Goal: Transaction & Acquisition: Subscribe to service/newsletter

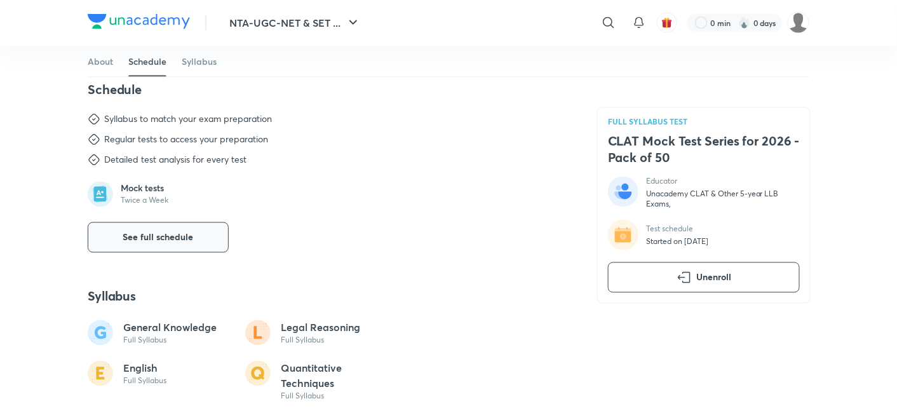
click at [196, 235] on button "See full schedule" at bounding box center [158, 237] width 141 height 30
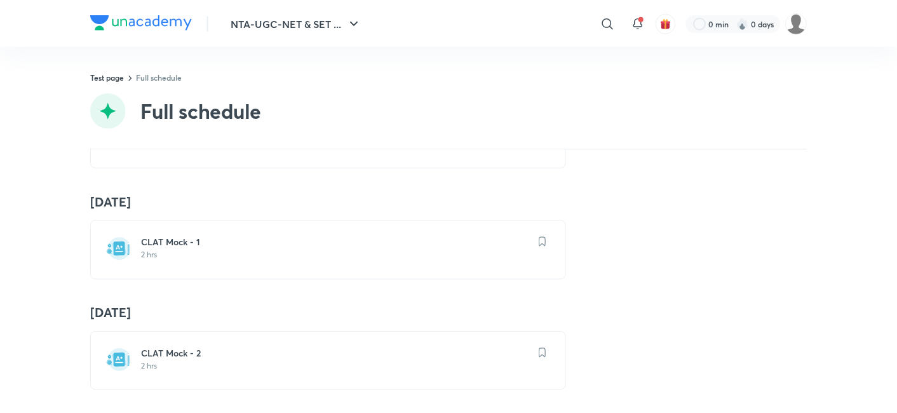
scroll to position [40, 0]
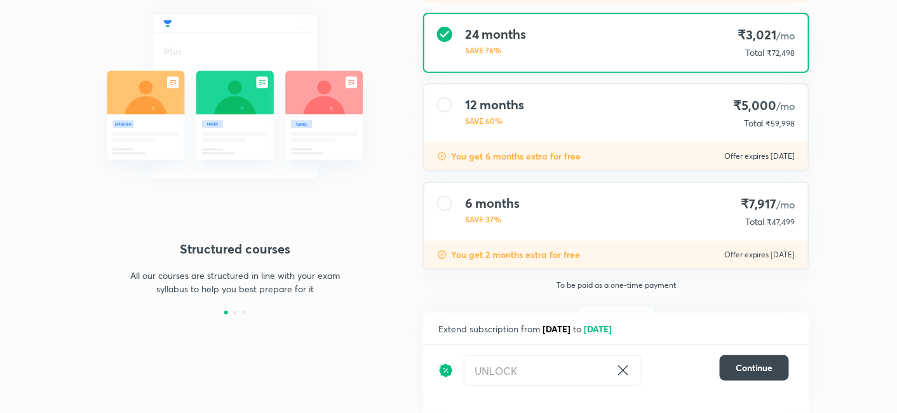
scroll to position [182, 0]
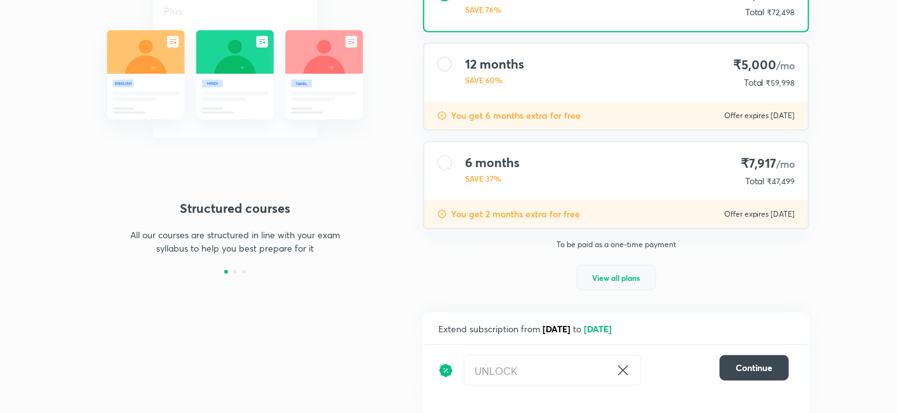
click at [604, 278] on span "View all plans" at bounding box center [617, 277] width 48 height 13
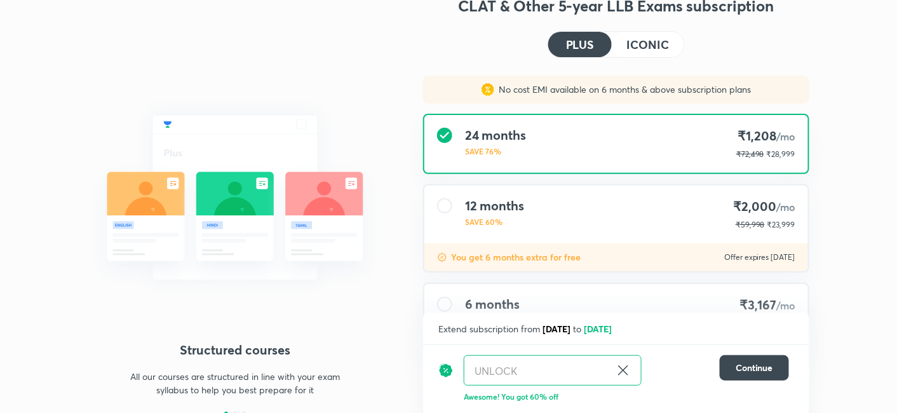
scroll to position [38, 0]
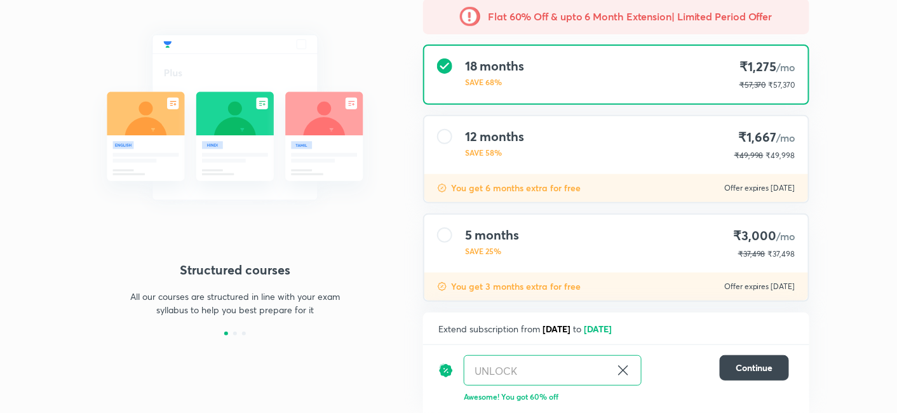
scroll to position [165, 0]
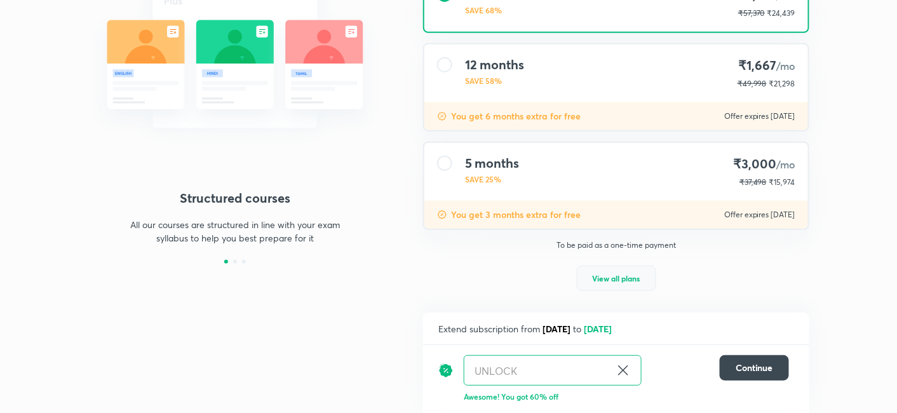
click at [598, 283] on button "View all plans" at bounding box center [616, 278] width 79 height 25
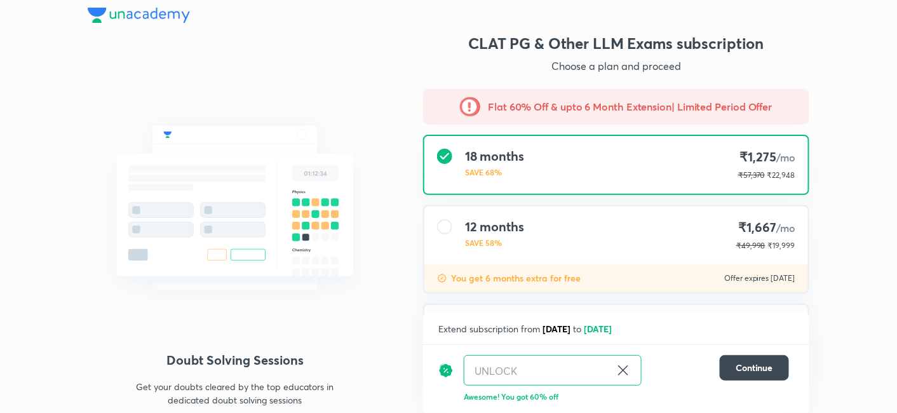
scroll to position [3, 0]
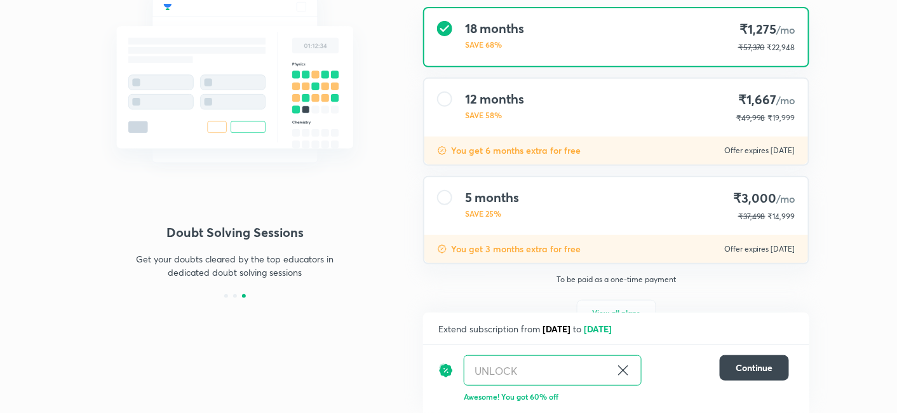
scroll to position [165, 0]
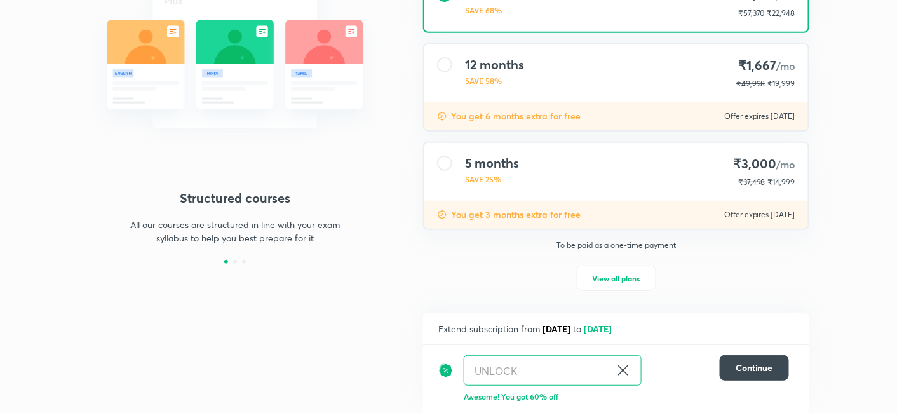
click at [630, 362] on div "UNLOCK ​" at bounding box center [553, 370] width 178 height 30
click at [621, 369] on icon at bounding box center [623, 371] width 10 height 10
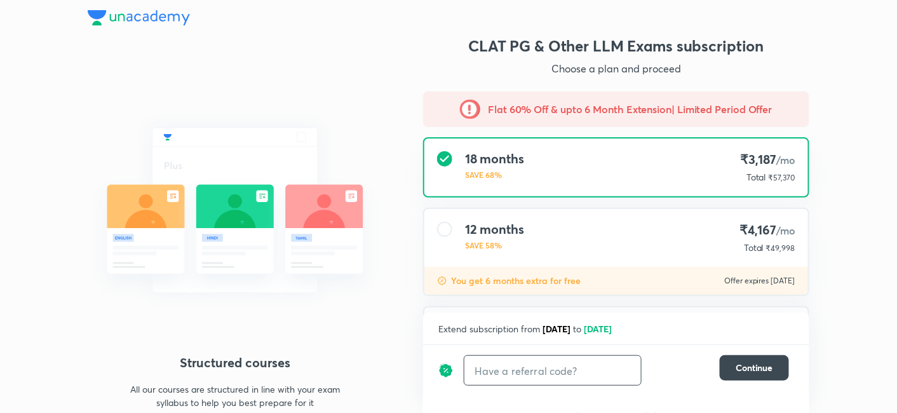
click at [121, 24] on img at bounding box center [139, 17] width 102 height 15
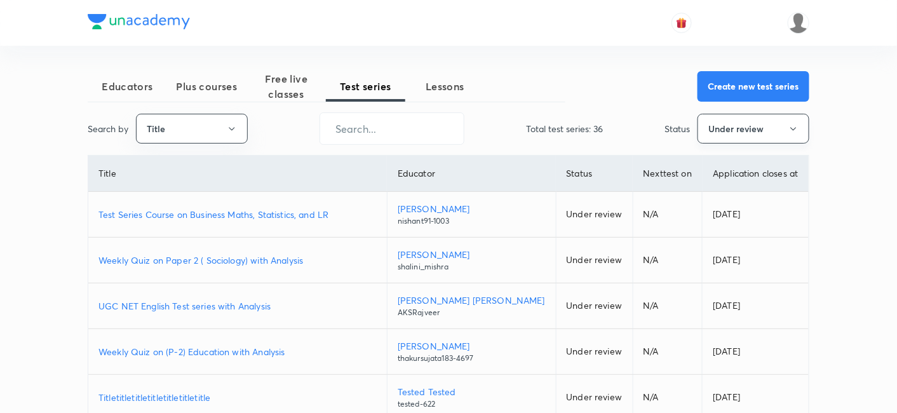
click at [718, 126] on button "Under review" at bounding box center [754, 129] width 112 height 30
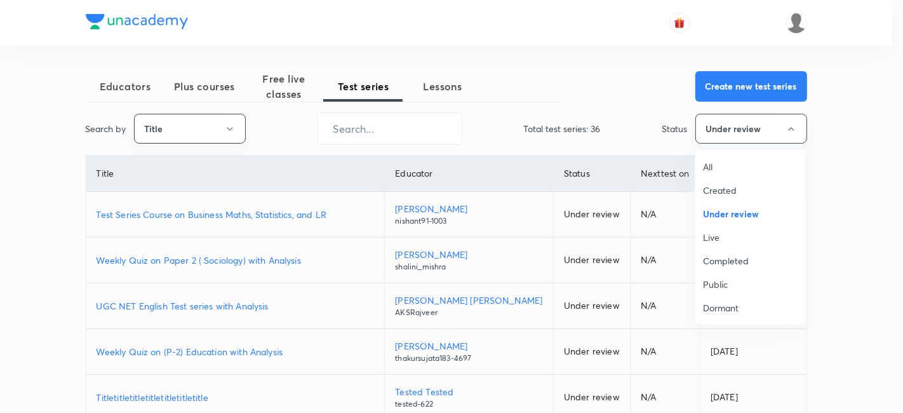
click at [769, 212] on span "Under review" at bounding box center [750, 213] width 95 height 13
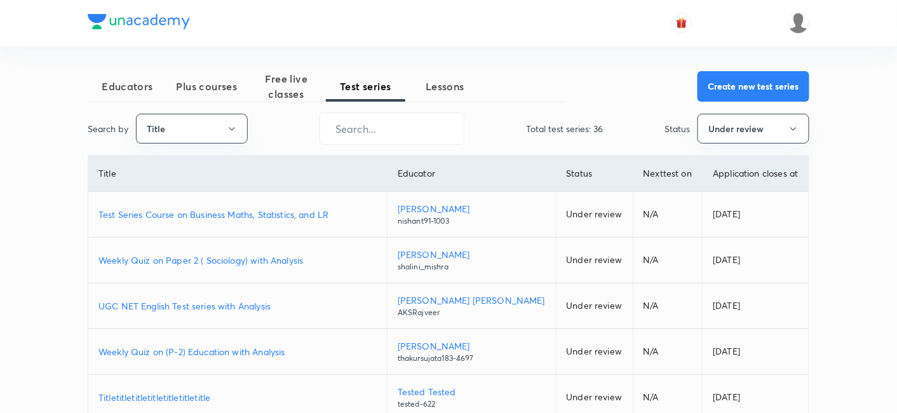
click at [742, 110] on div "Educators Plus courses Free live classes Test series Lessons Create new test se…" at bounding box center [449, 380] width 722 height 619
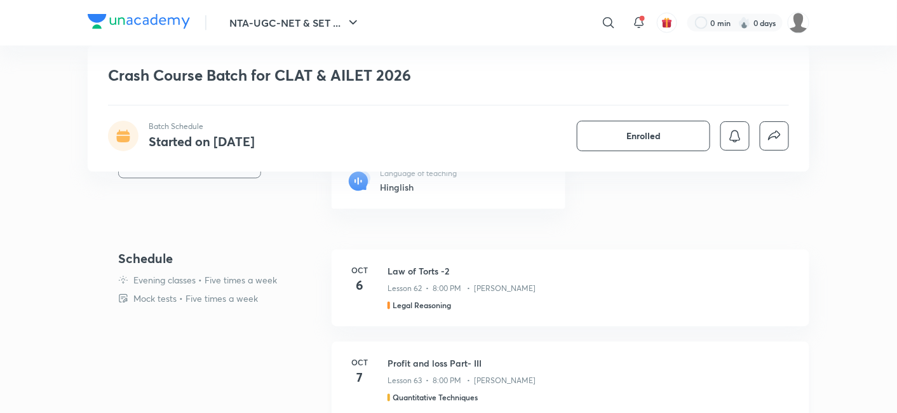
scroll to position [494, 0]
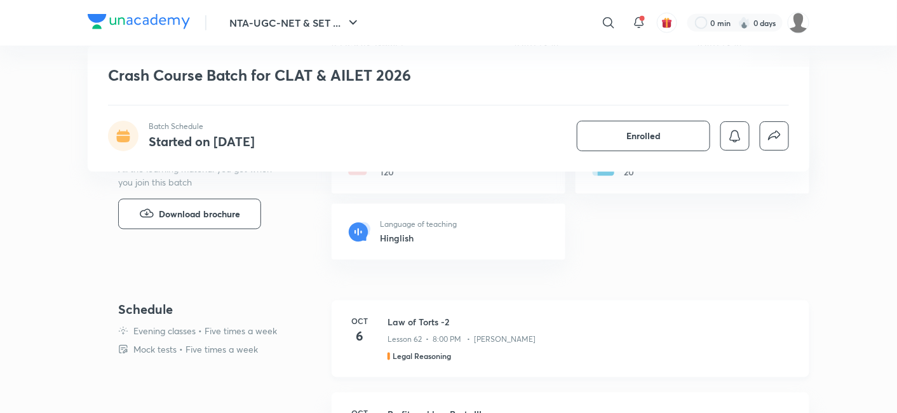
click at [428, 317] on h3 "Law of Torts -2" at bounding box center [591, 322] width 407 height 13
click at [424, 323] on h3 "Law of Torts -2" at bounding box center [591, 322] width 407 height 13
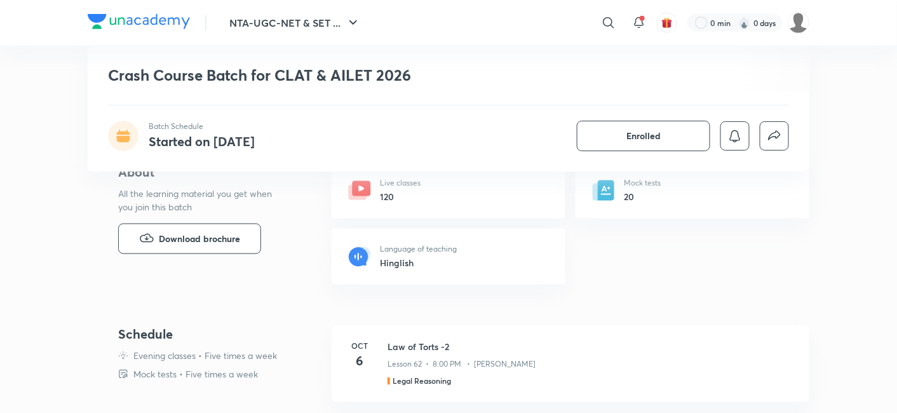
scroll to position [564, 0]
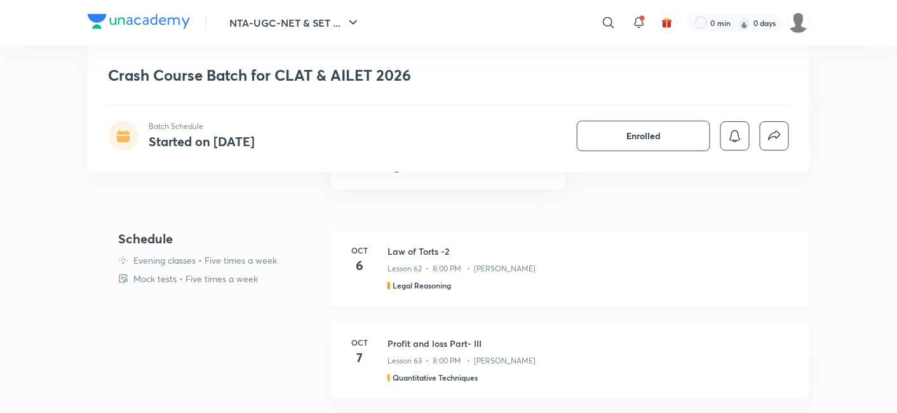
click at [364, 257] on h4 "6" at bounding box center [359, 266] width 25 height 19
click at [397, 254] on h3 "Law of Torts -2" at bounding box center [591, 251] width 407 height 13
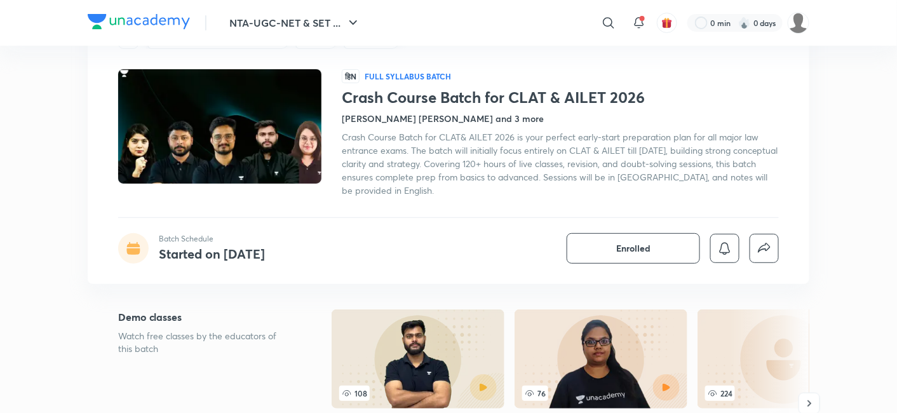
scroll to position [0, 0]
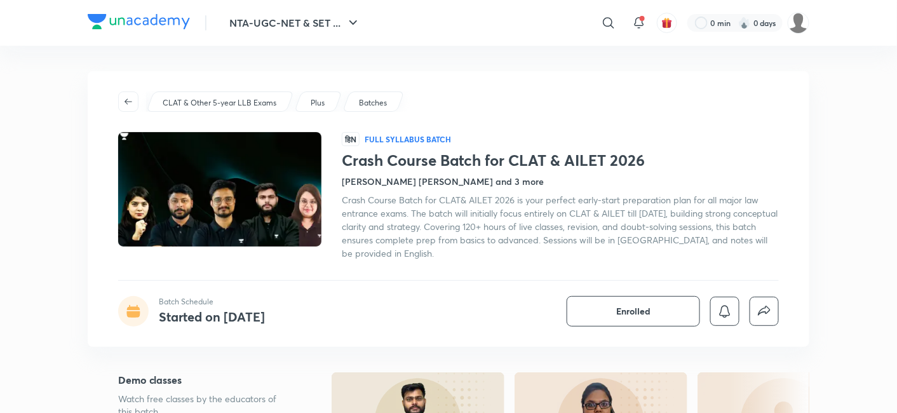
click at [362, 164] on h1 "Crash Course Batch for CLAT & AILET 2026" at bounding box center [560, 160] width 437 height 18
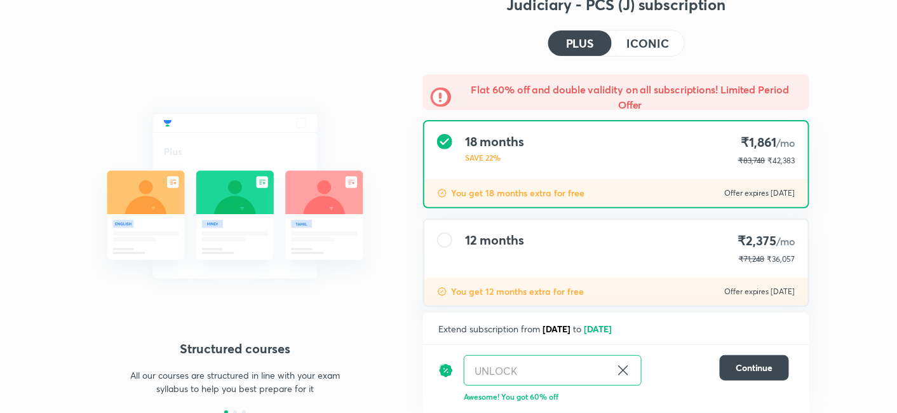
scroll to position [62, 0]
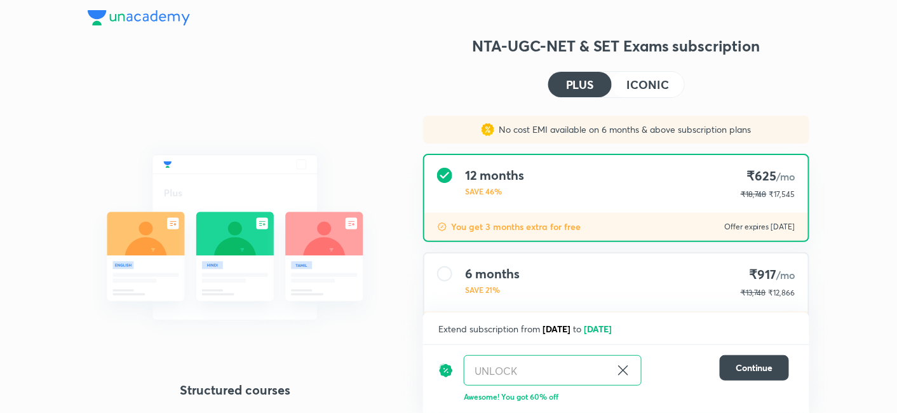
scroll to position [125, 0]
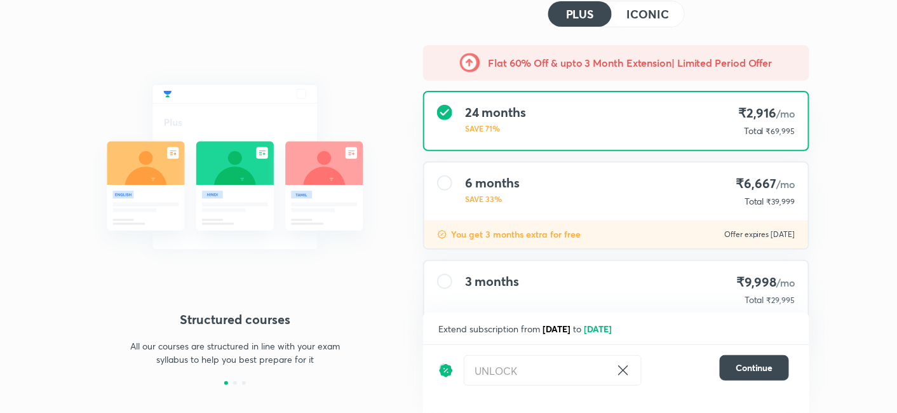
scroll to position [71, 0]
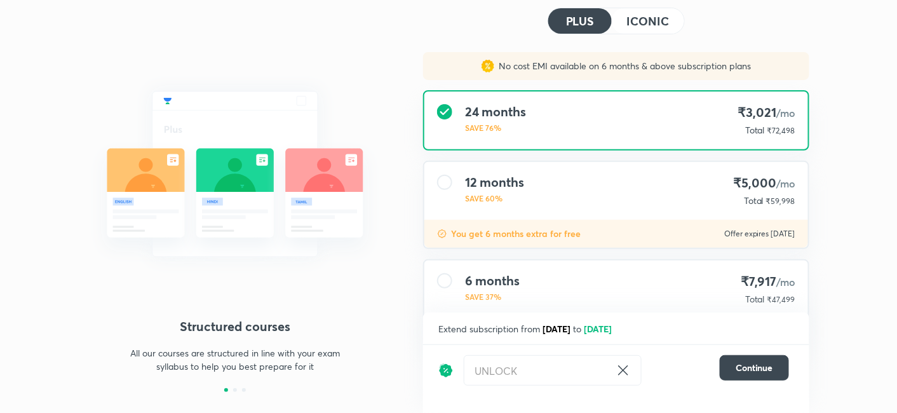
scroll to position [141, 0]
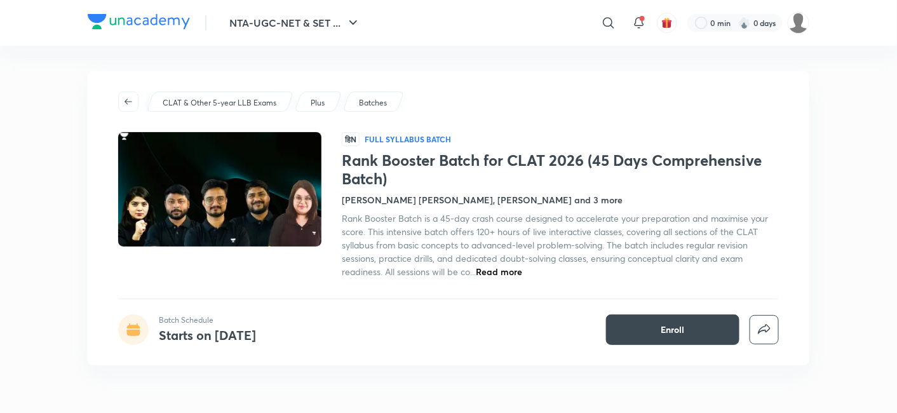
click at [504, 269] on span "Read more" at bounding box center [499, 272] width 46 height 12
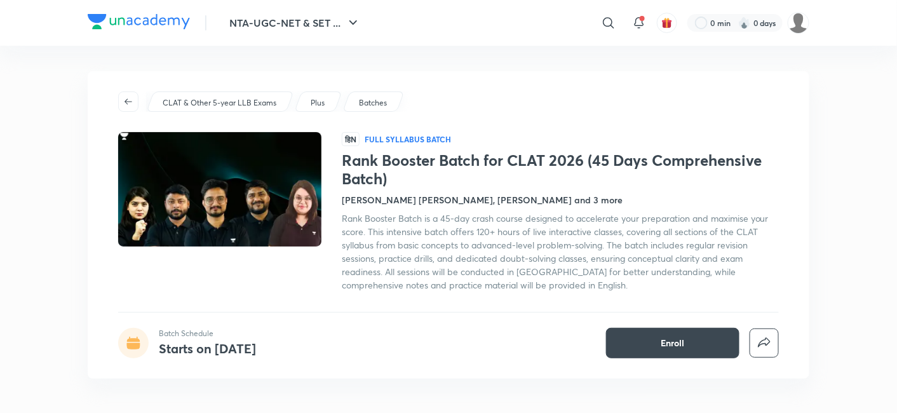
click at [487, 235] on span "Rank Booster Batch is a 45-day crash course designed to accelerate your prepara…" at bounding box center [555, 251] width 427 height 79
click at [484, 234] on span "Rank Booster Batch is a 45-day crash course designed to accelerate your prepara…" at bounding box center [555, 251] width 427 height 79
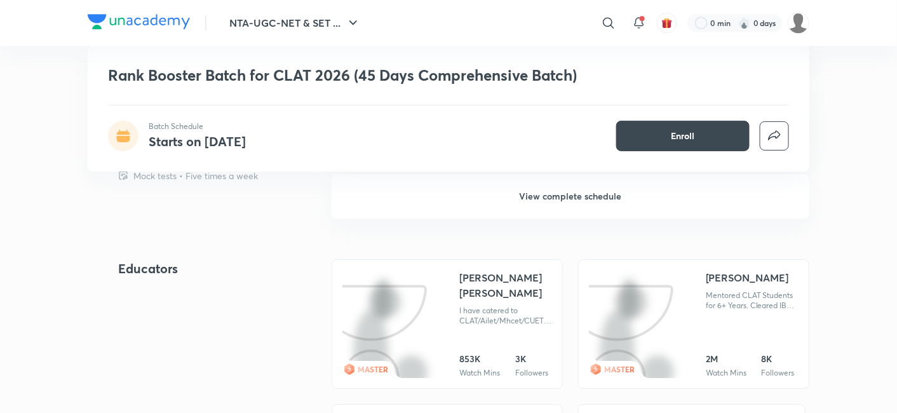
scroll to position [1058, 0]
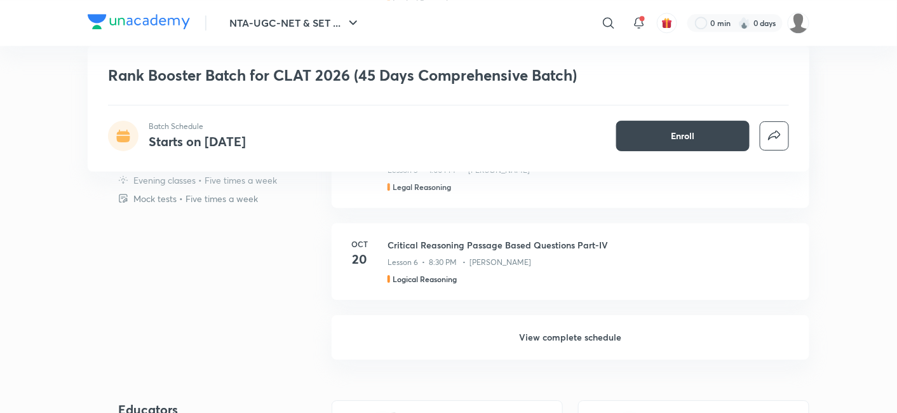
click at [514, 324] on h6 "View complete schedule" at bounding box center [571, 337] width 478 height 44
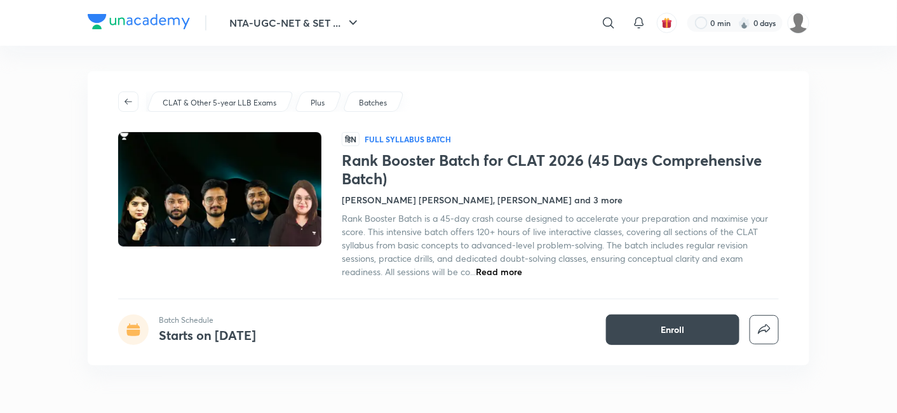
click at [492, 242] on span "Rank Booster Batch is a 45-day crash course designed to accelerate your prepara…" at bounding box center [555, 244] width 427 height 65
click at [483, 226] on span "Rank Booster Batch is a 45-day crash course designed to accelerate your prepara…" at bounding box center [555, 244] width 427 height 65
click at [247, 259] on div at bounding box center [230, 205] width 224 height 146
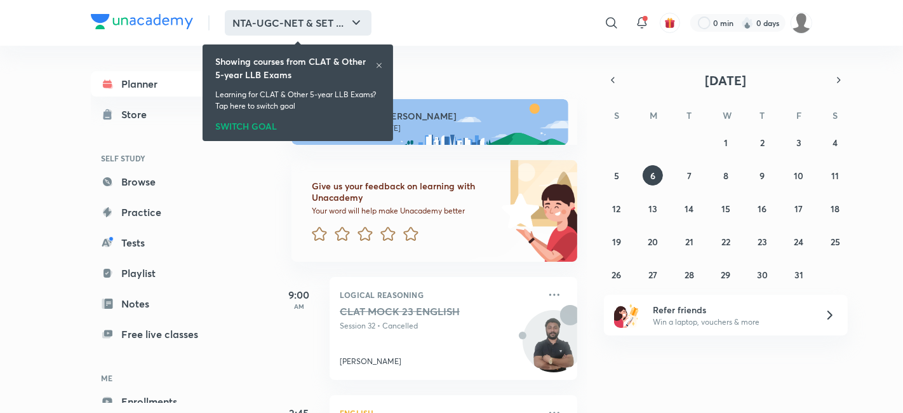
click at [325, 29] on button "NTA-UGC-NET & SET ..." at bounding box center [298, 22] width 147 height 25
click at [250, 121] on div "SWITCH GOAL" at bounding box center [297, 124] width 165 height 14
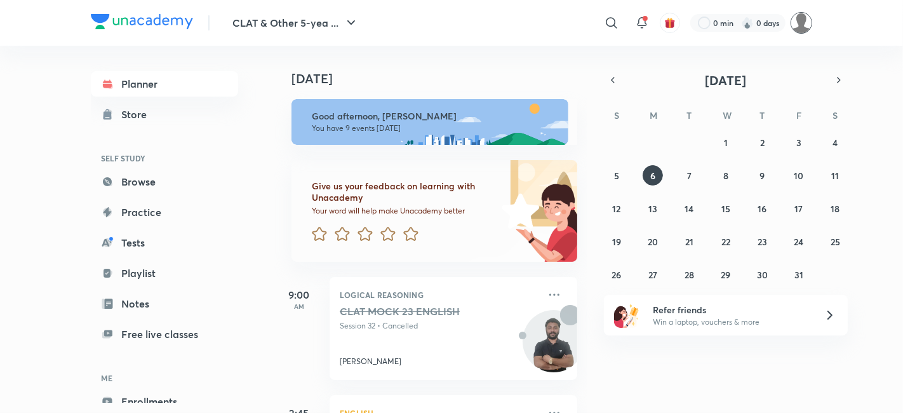
click at [807, 28] on img at bounding box center [802, 23] width 22 height 22
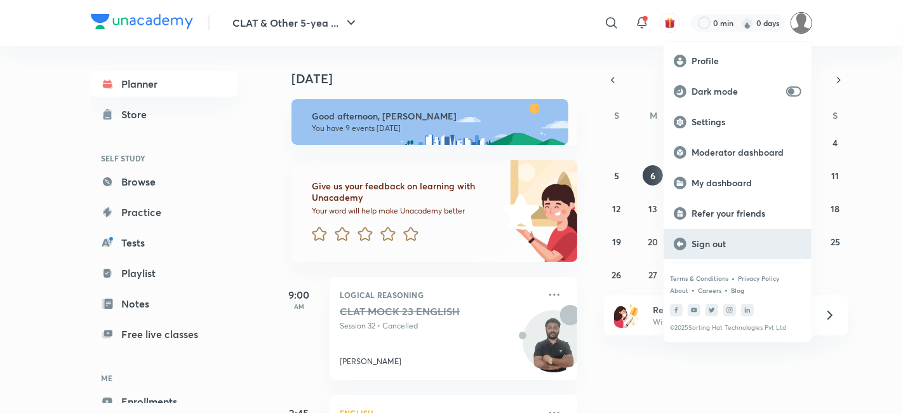
click at [747, 251] on div "Sign out" at bounding box center [738, 244] width 148 height 30
